Goal: Task Accomplishment & Management: Manage account settings

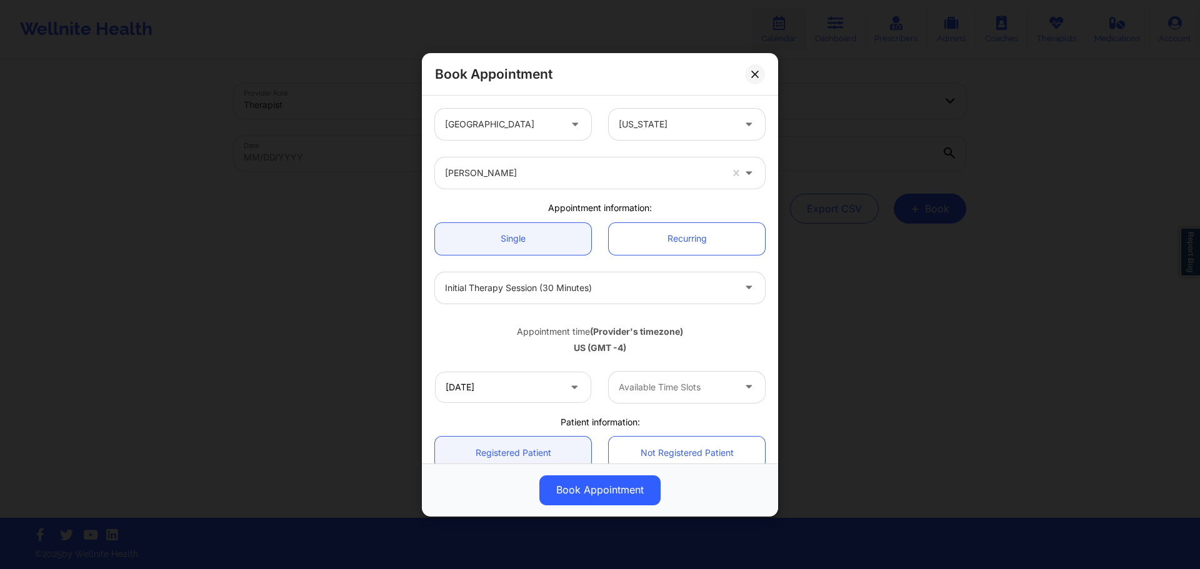
click at [839, 194] on div "Book Appointment [GEOGRAPHIC_DATA] [US_STATE] [PERSON_NAME] Appointment informa…" at bounding box center [600, 284] width 1200 height 569
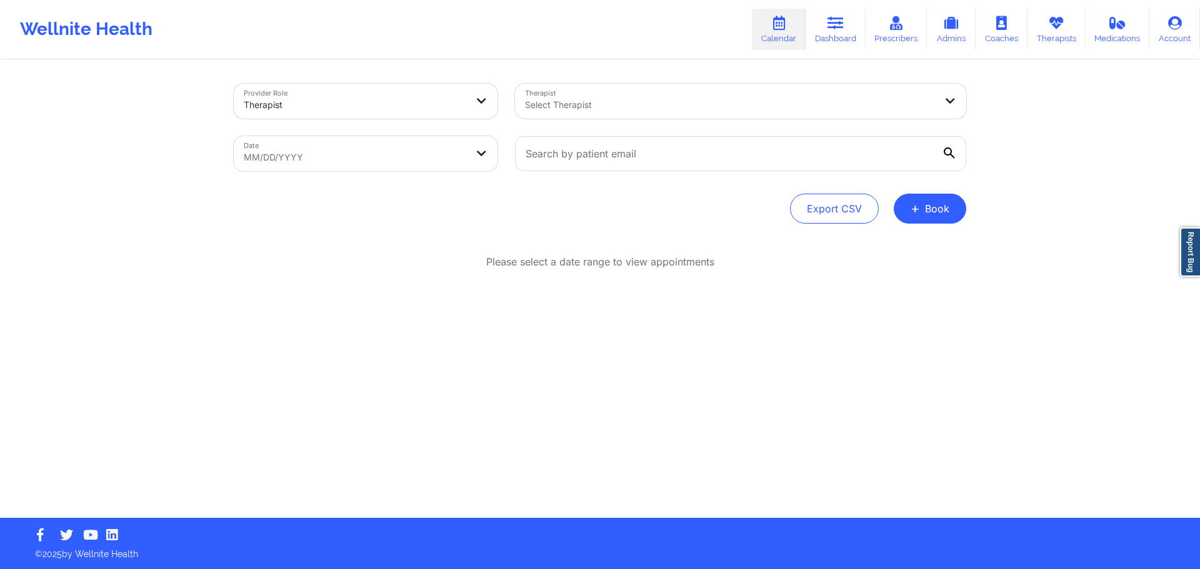
click at [654, 113] on div "Select Therapist" at bounding box center [725, 101] width 421 height 35
click at [905, 40] on link "Prescribers" at bounding box center [897, 29] width 62 height 41
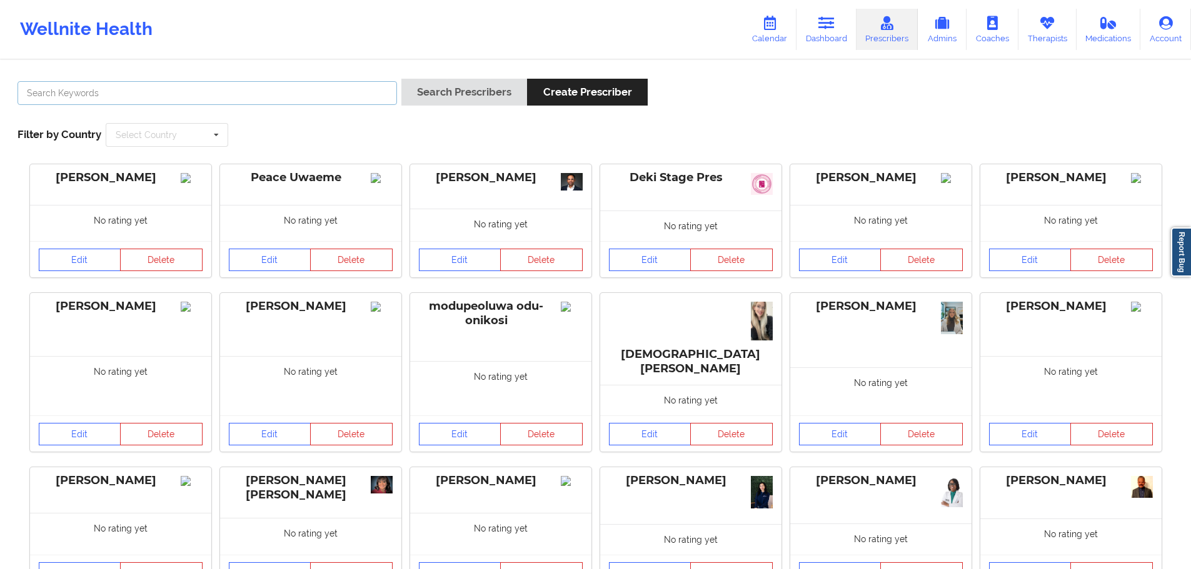
click at [263, 101] on input "text" at bounding box center [207, 93] width 379 height 24
paste input "C. [PERSON_NAME][US_STATE]"
click at [431, 101] on button "Search Prescribers" at bounding box center [464, 92] width 126 height 27
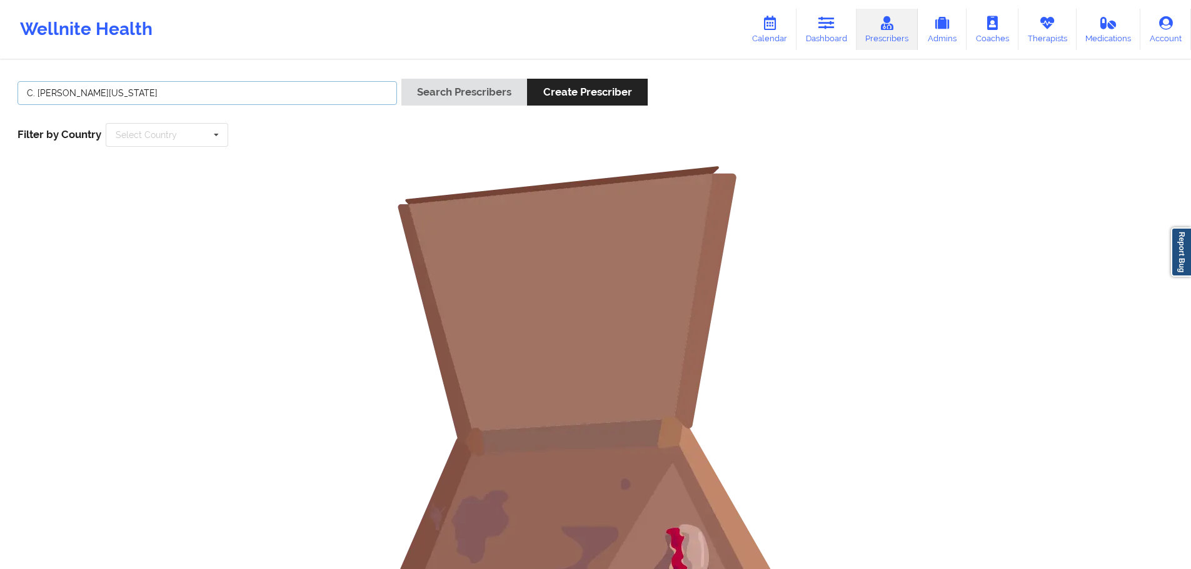
click at [298, 88] on input "C. [PERSON_NAME][US_STATE]" at bounding box center [207, 93] width 379 height 24
click at [41, 98] on input "C. [PERSON_NAME][US_STATE]" at bounding box center [207, 93] width 379 height 24
click at [35, 97] on input "C. [PERSON_NAME][US_STATE]" at bounding box center [207, 93] width 379 height 24
drag, startPoint x: 35, startPoint y: 94, endPoint x: 3, endPoint y: 93, distance: 32.5
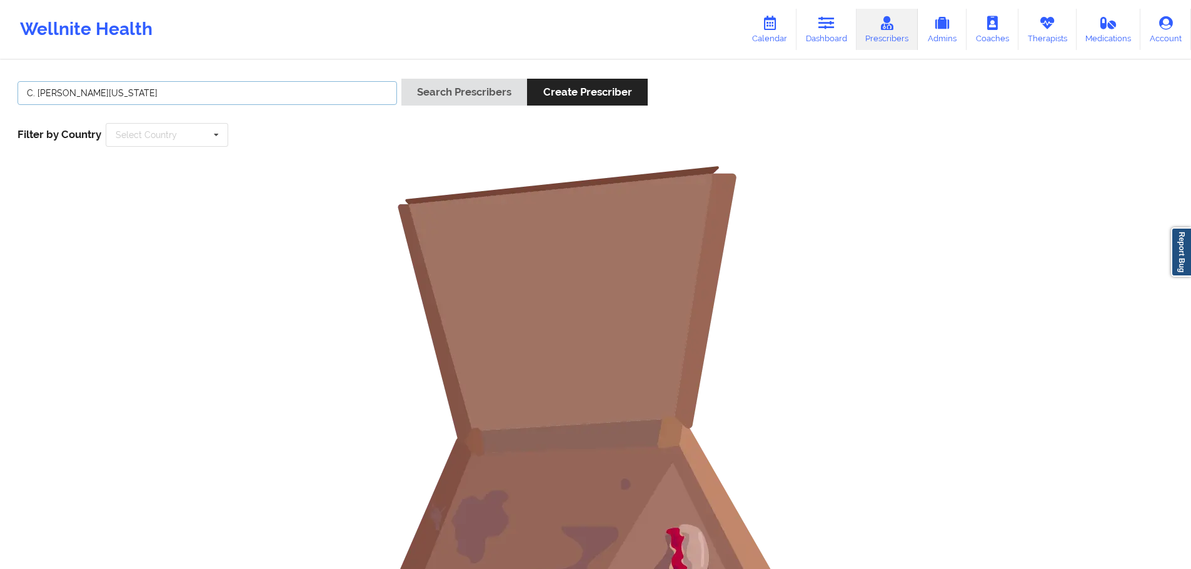
click at [3, 93] on div "C. [PERSON_NAME][US_STATE] Search Prescribers Create Prescriber Filter by Count…" at bounding box center [595, 386] width 1191 height 650
click at [130, 90] on input "[PERSON_NAME][US_STATE]" at bounding box center [207, 93] width 379 height 24
type input "[PERSON_NAME] Was"
click at [494, 97] on button "Search Prescribers" at bounding box center [464, 92] width 126 height 27
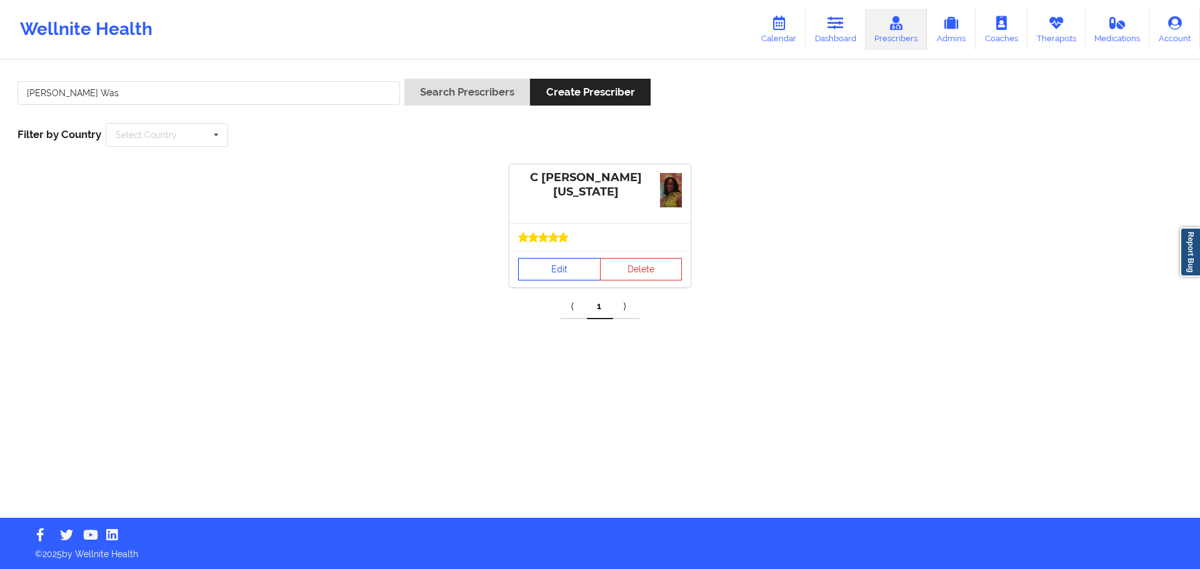
click at [566, 278] on link "Edit" at bounding box center [559, 269] width 83 height 23
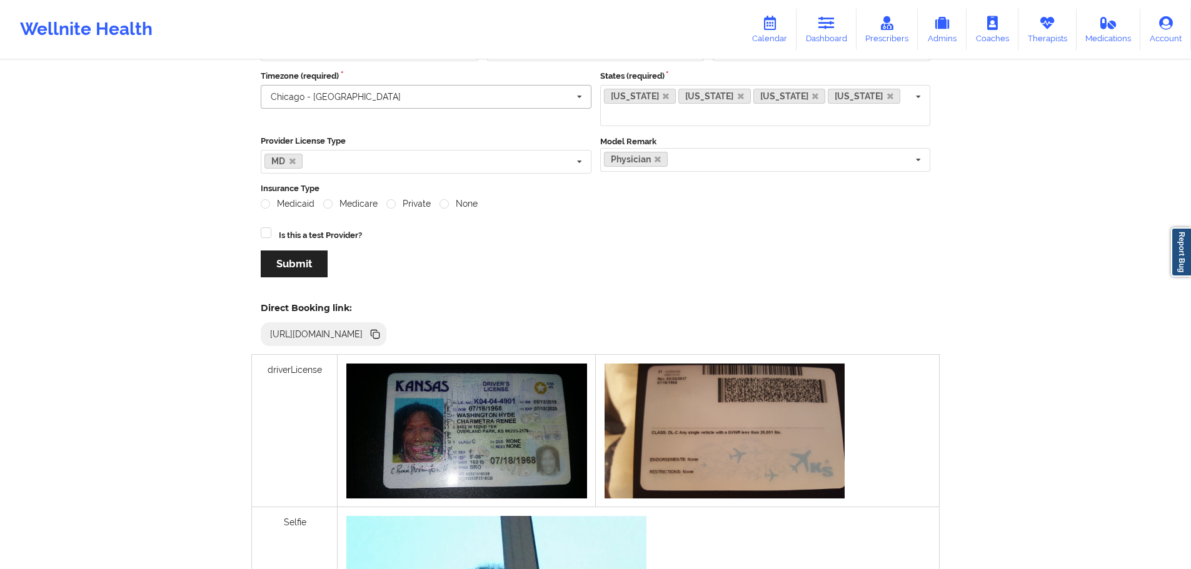
scroll to position [250, 0]
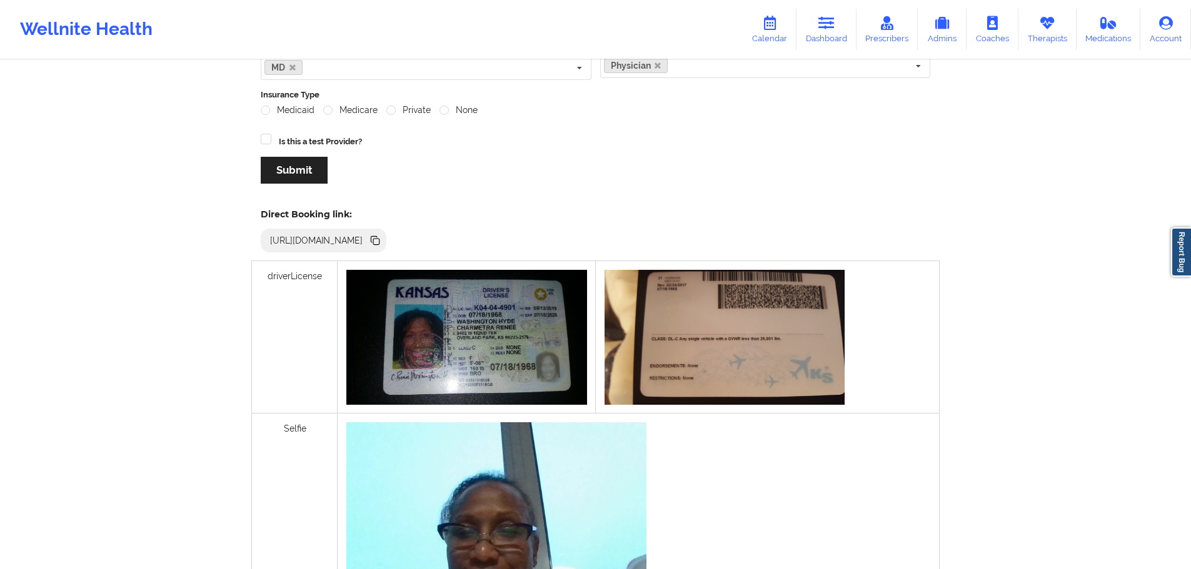
click at [479, 301] on img at bounding box center [466, 337] width 240 height 135
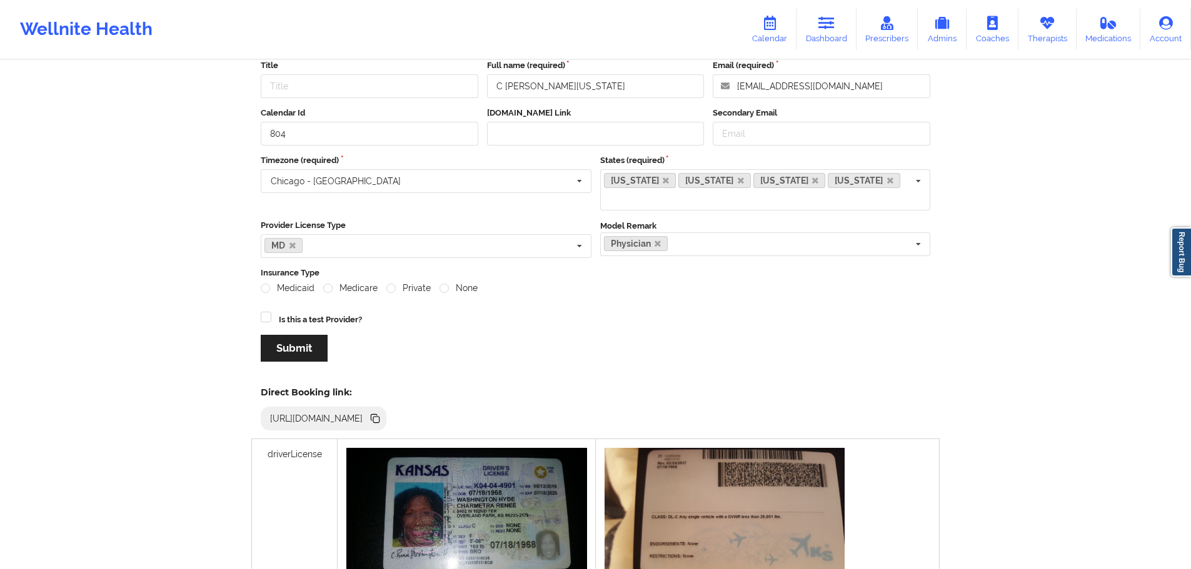
scroll to position [0, 0]
